Goal: Transaction & Acquisition: Purchase product/service

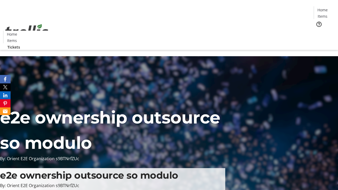
click at [318, 31] on span "Tickets" at bounding box center [324, 34] width 13 height 6
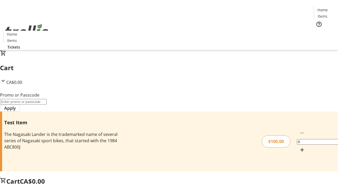
click at [299, 147] on mat-icon "Increment by one" at bounding box center [302, 150] width 6 height 6
type input "1"
type input "FLAT"
